Goal: Browse casually: Explore the website without a specific task or goal

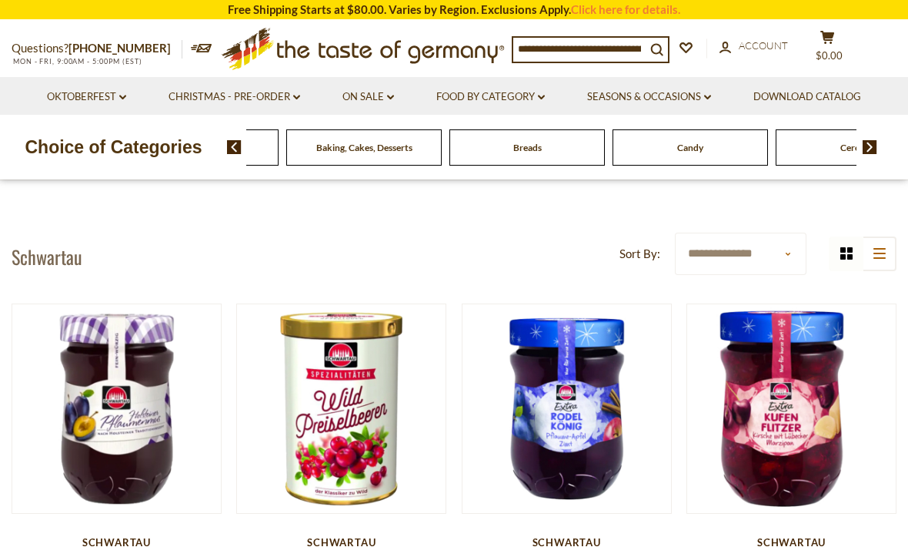
click at [222, 151] on span "Beverages" at bounding box center [201, 148] width 42 height 12
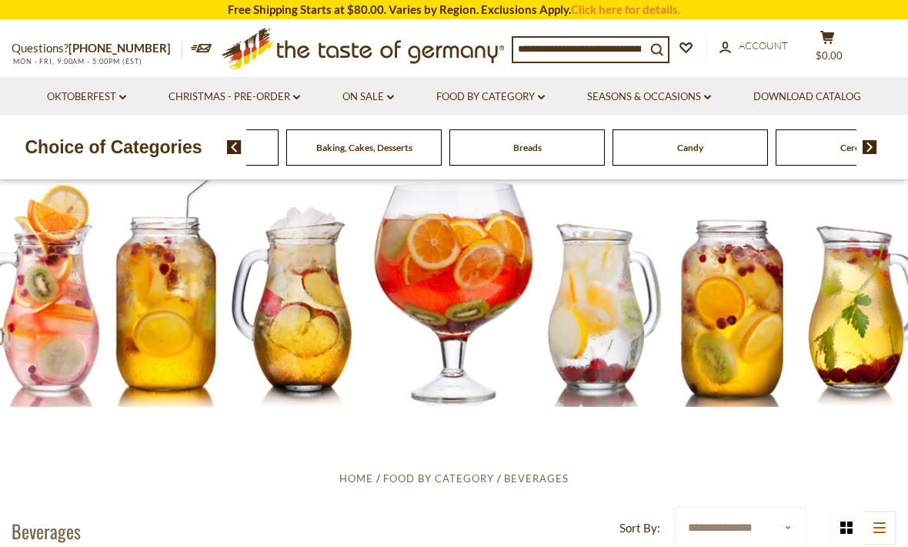
click at [279, 142] on div "Beverages" at bounding box center [200, 147] width 155 height 36
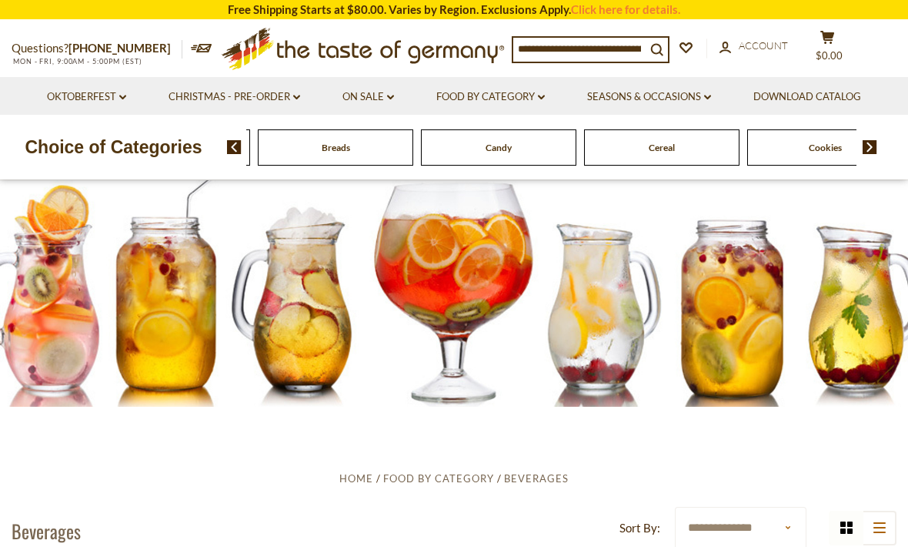
click at [874, 146] on img at bounding box center [870, 147] width 15 height 14
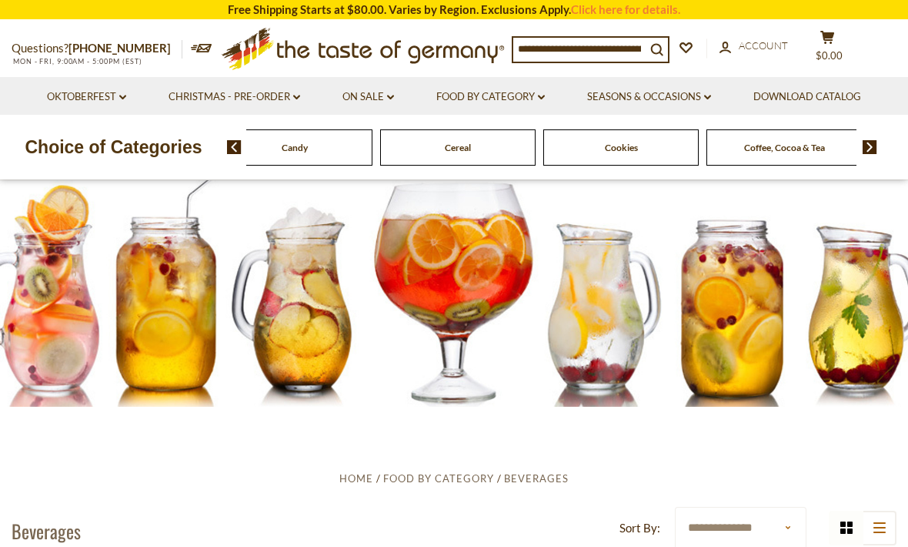
click at [870, 147] on img at bounding box center [870, 147] width 15 height 14
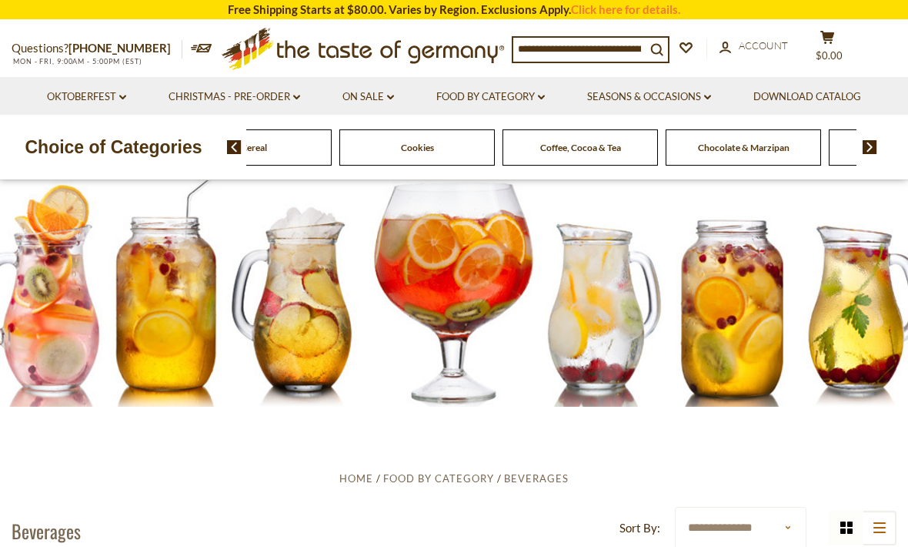
click at [871, 143] on img at bounding box center [870, 147] width 15 height 14
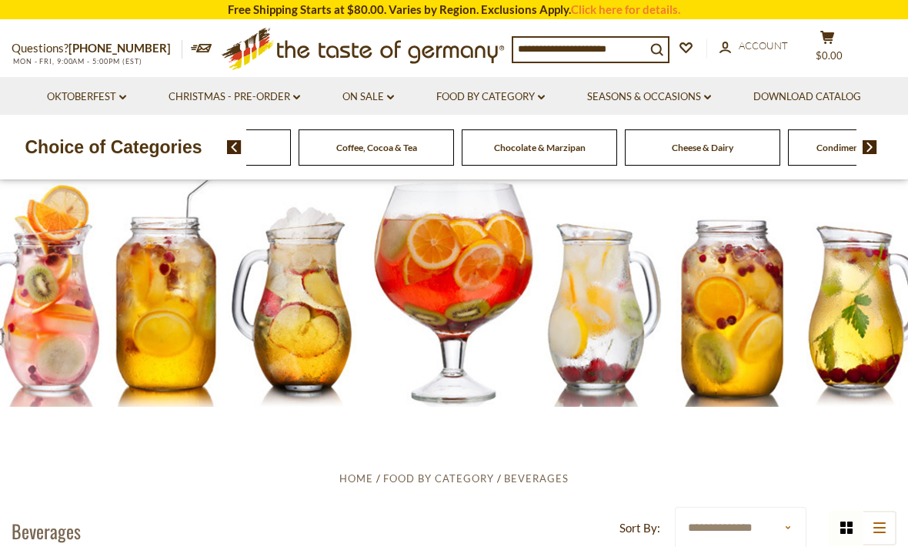
click at [878, 144] on img at bounding box center [870, 147] width 15 height 14
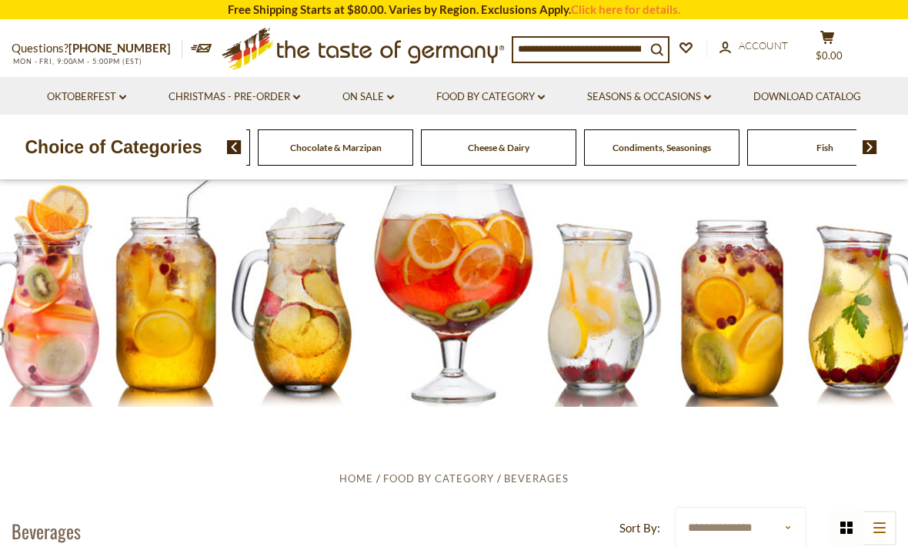
click at [876, 144] on img at bounding box center [870, 147] width 15 height 14
click at [430, 152] on div "Pasta and Potato" at bounding box center [352, 147] width 155 height 36
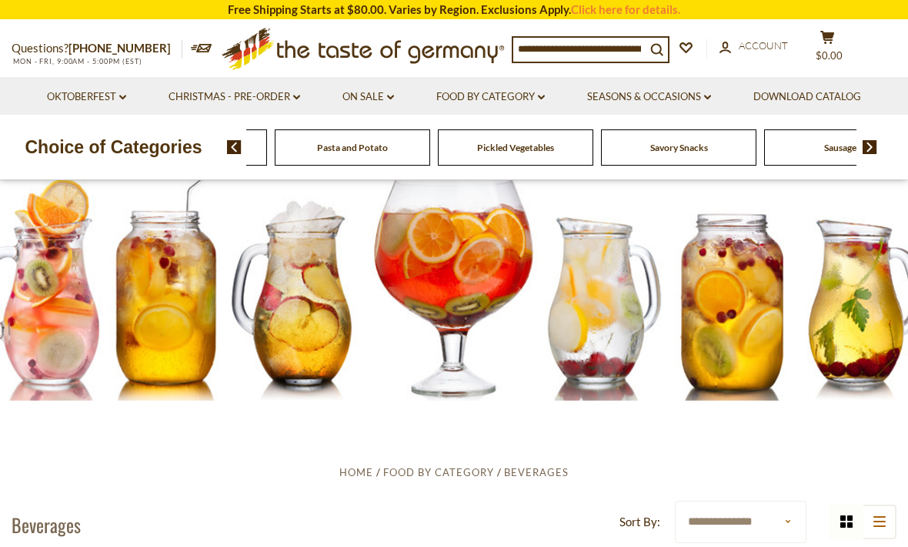
click at [393, 97] on icon at bounding box center [390, 97] width 7 height 5
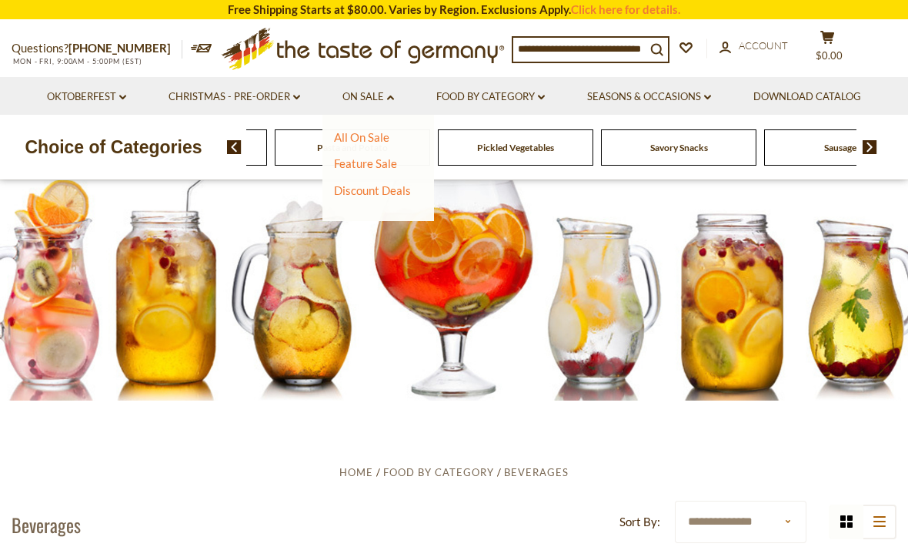
click at [545, 93] on link "Food By Category dropdown_arrow" at bounding box center [490, 97] width 109 height 17
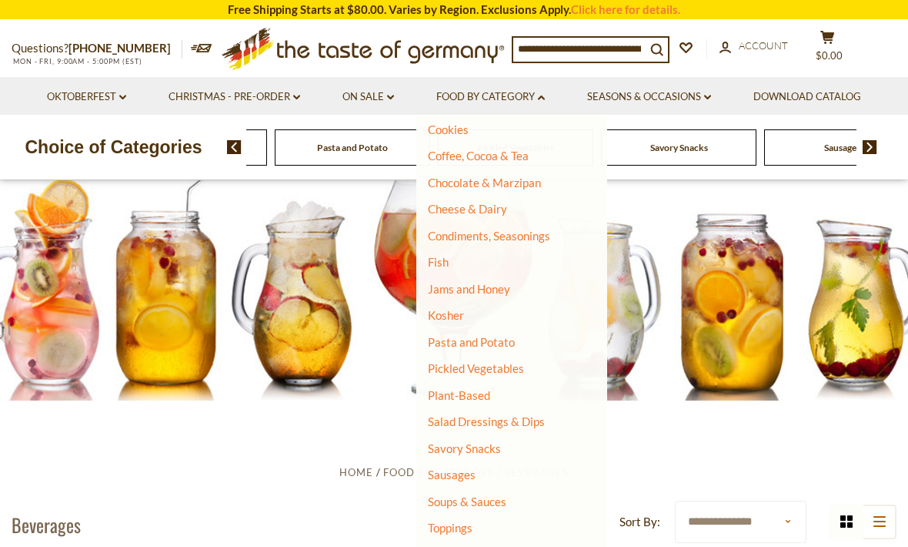
scroll to position [222, 0]
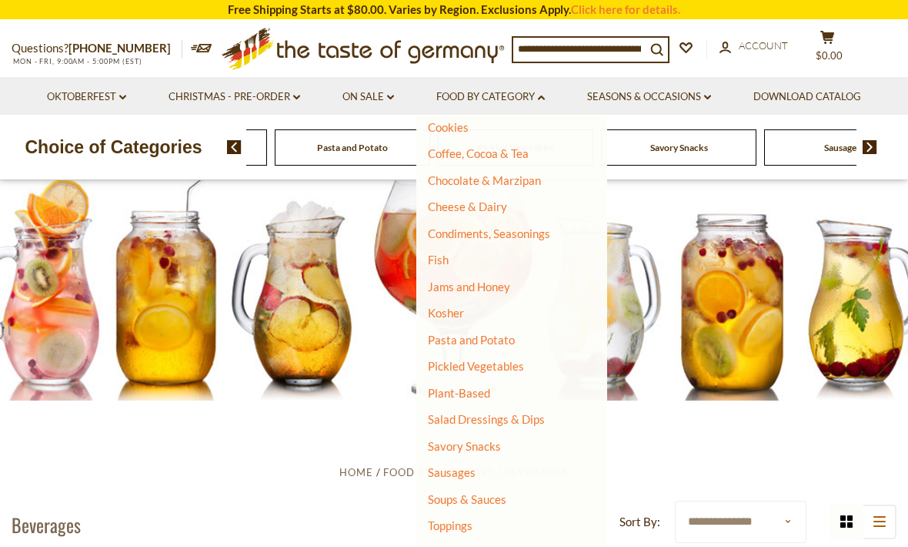
click at [483, 282] on link "Jams and Honey" at bounding box center [469, 286] width 82 height 14
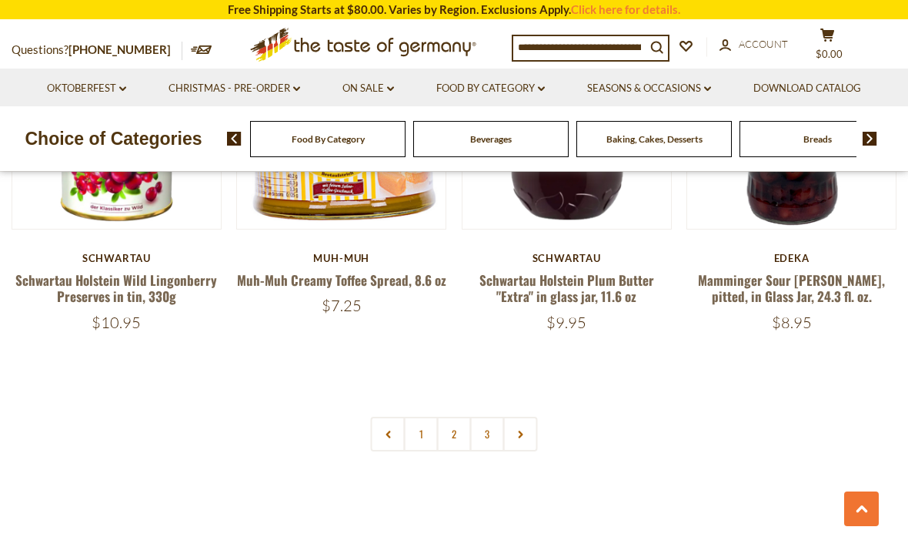
scroll to position [3467, 0]
click at [527, 416] on link at bounding box center [520, 433] width 35 height 35
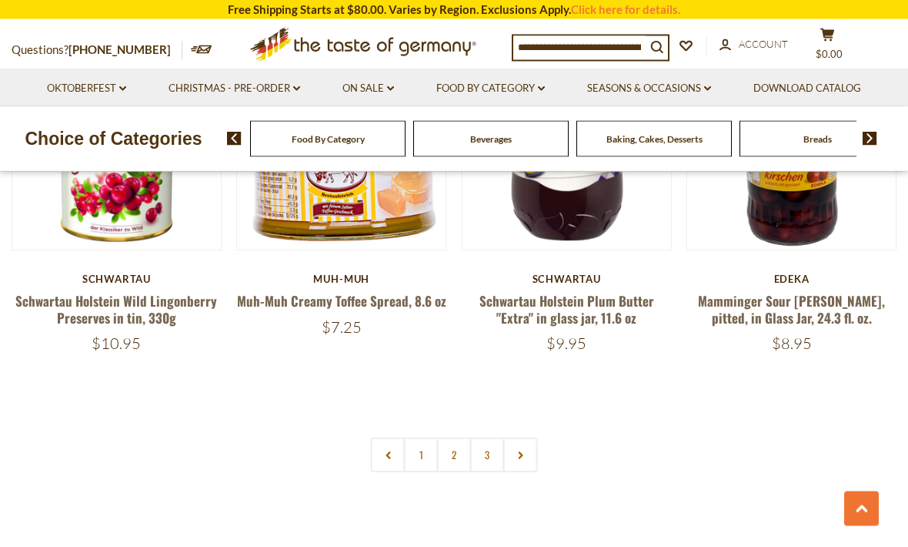
scroll to position [3452, 0]
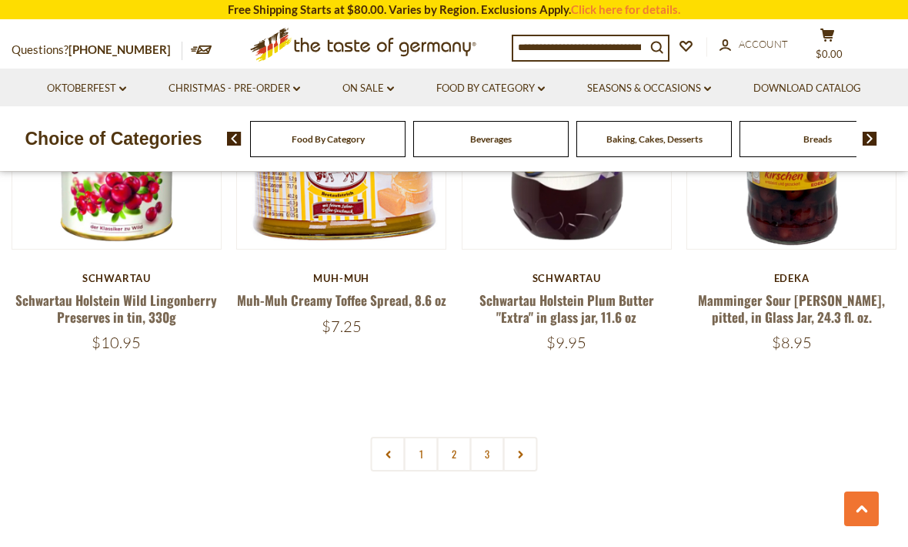
click at [457, 436] on link "2" at bounding box center [454, 453] width 35 height 35
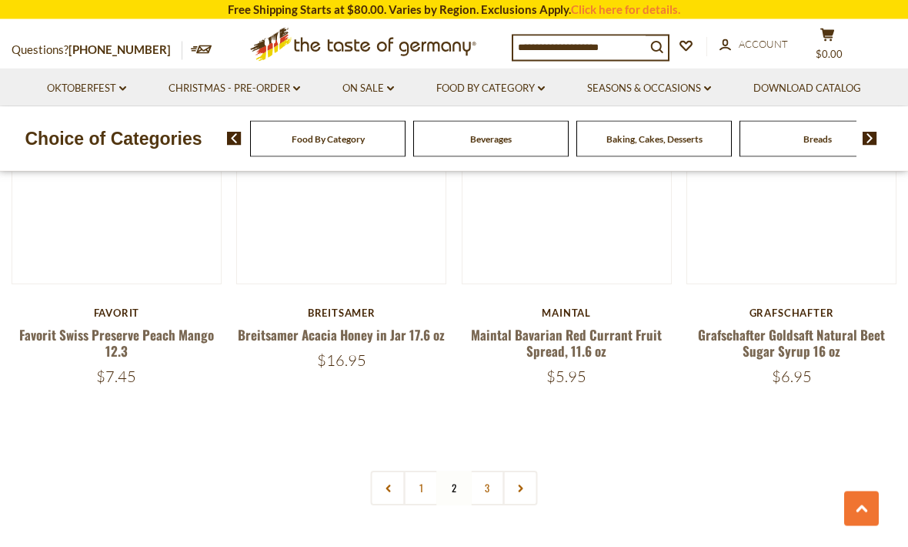
scroll to position [3398, 0]
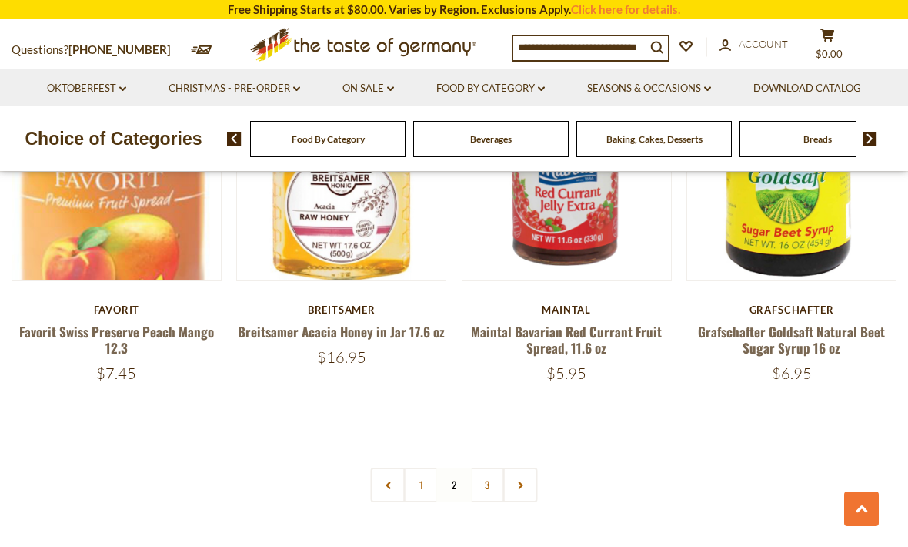
click at [492, 472] on link "3" at bounding box center [487, 484] width 35 height 35
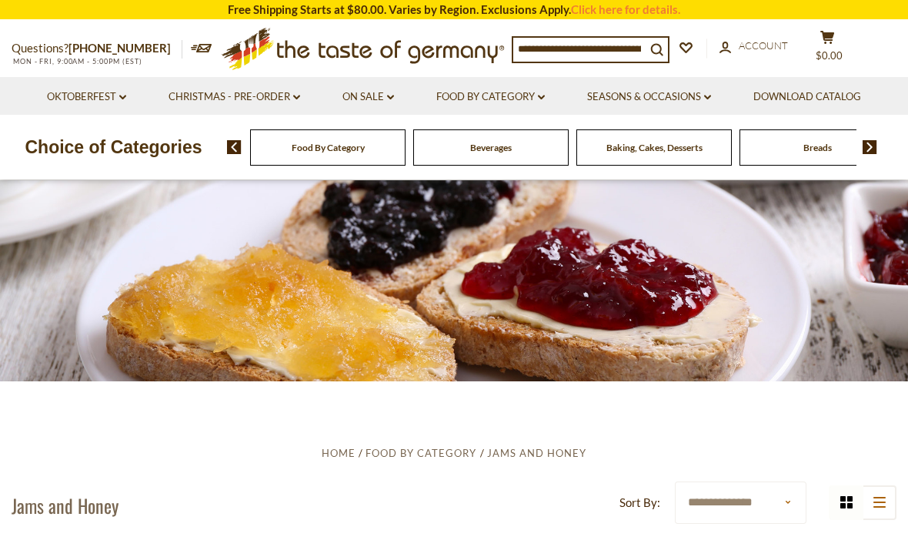
scroll to position [15, 0]
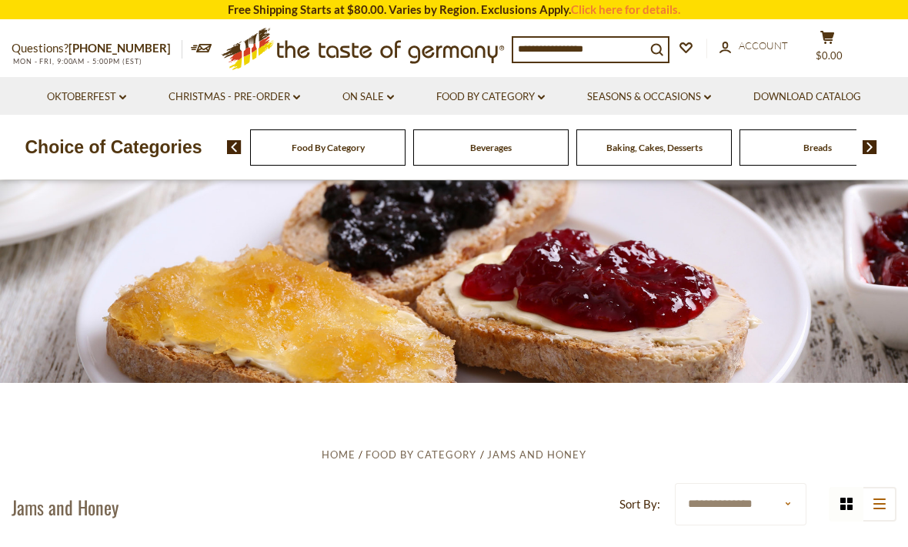
click at [545, 95] on icon at bounding box center [541, 97] width 7 height 5
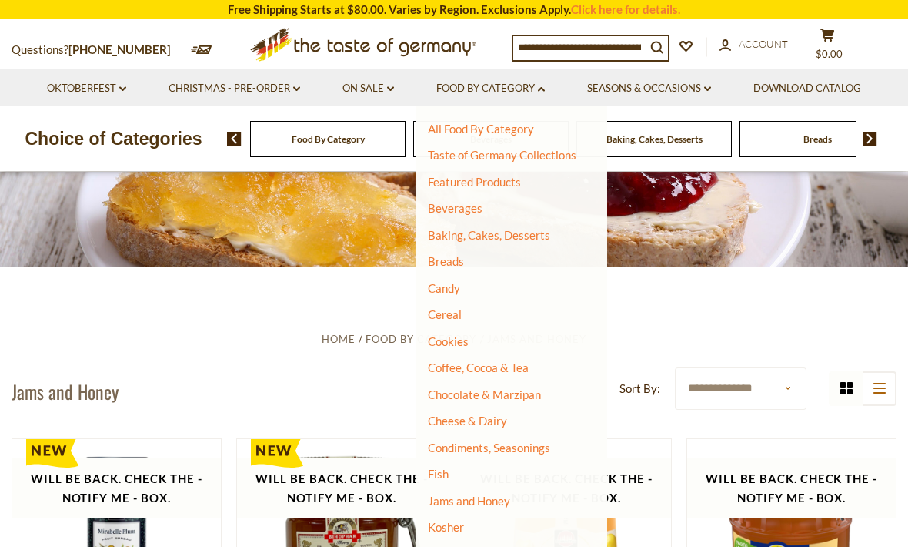
scroll to position [0, 0]
click at [513, 150] on link "Taste of Germany Collections" at bounding box center [502, 155] width 149 height 14
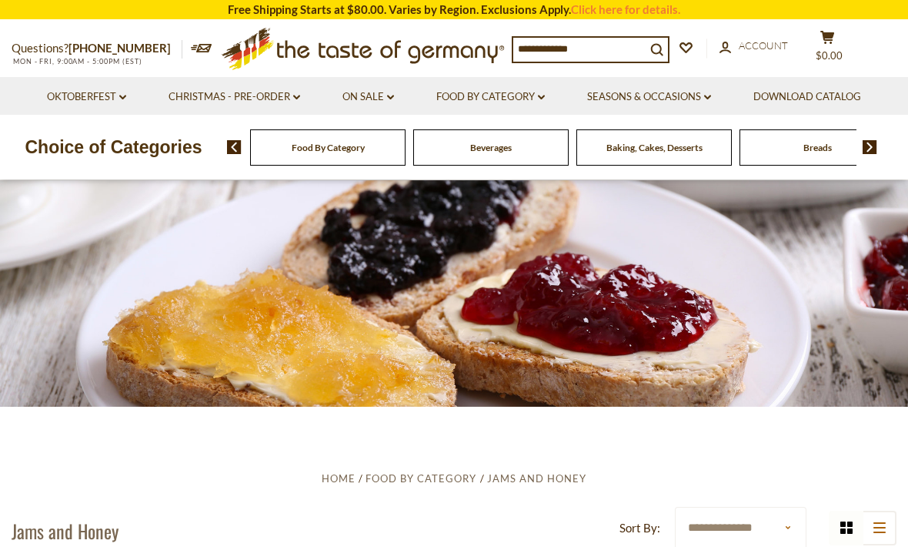
scroll to position [190, 0]
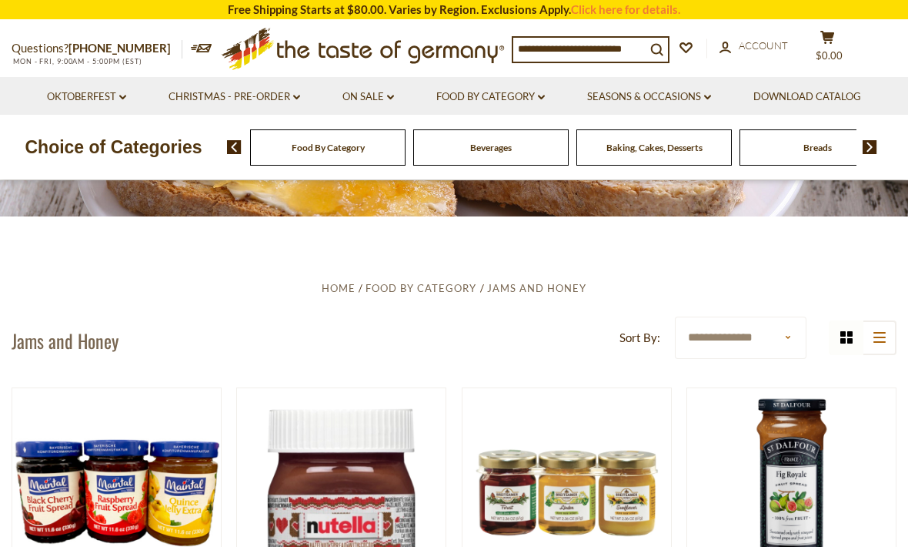
scroll to position [3518, 0]
